Goal: Task Accomplishment & Management: Complete application form

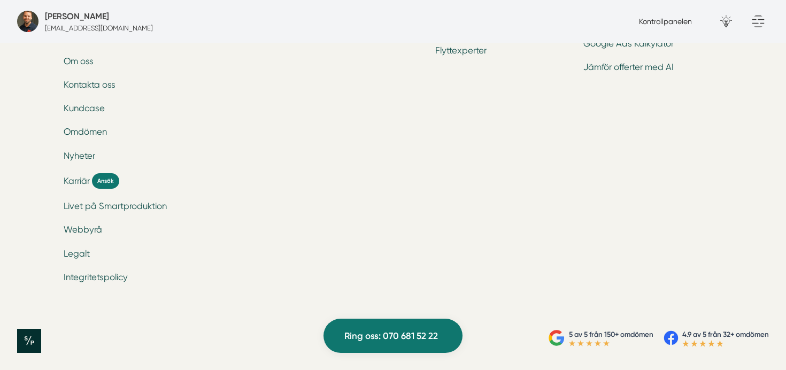
scroll to position [3635, 0]
click at [95, 189] on span "Ansök" at bounding box center [105, 181] width 27 height 16
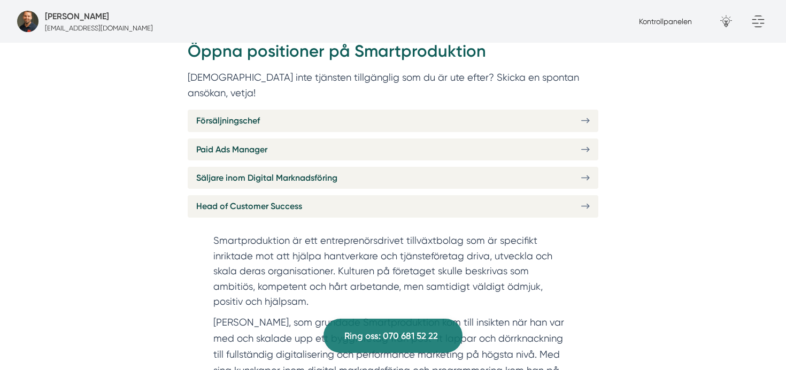
scroll to position [341, 0]
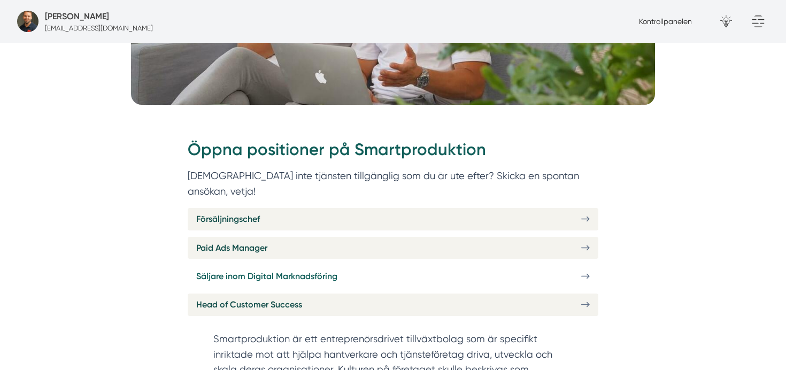
click at [288, 269] on span "Säljare inom Digital Marknadsföring" at bounding box center [266, 275] width 141 height 13
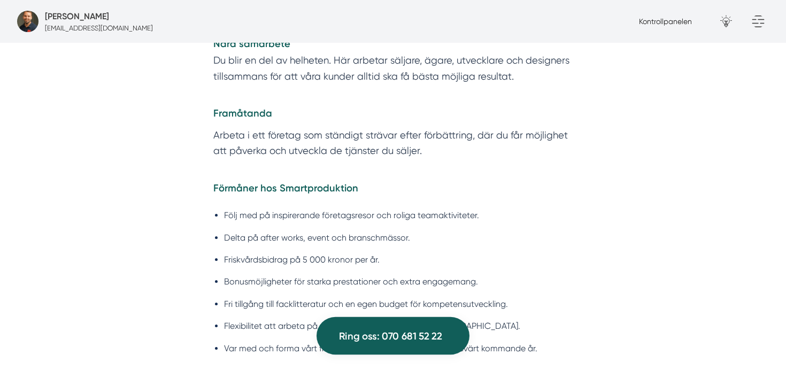
scroll to position [2353, 0]
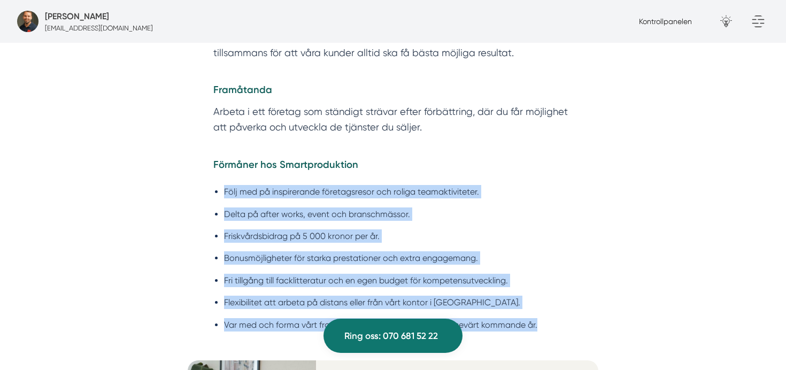
copy ul "Följ med på inspirerande företagsresor och roliga teamaktiviteter. Delta på aft…"
drag, startPoint x: 215, startPoint y: 162, endPoint x: 548, endPoint y: 297, distance: 358.9
click at [548, 298] on ul "Följ med på inspirerande företagsresor och roliga teamaktiviteter. Delta på aft…" at bounding box center [392, 261] width 359 height 166
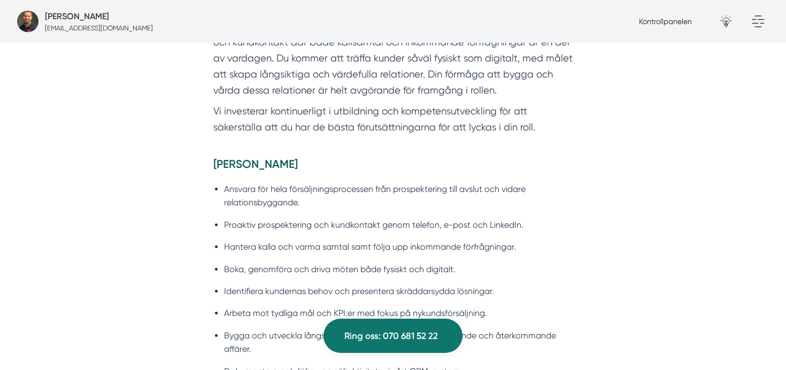
scroll to position [833, 0]
